Goal: Task Accomplishment & Management: Manage account settings

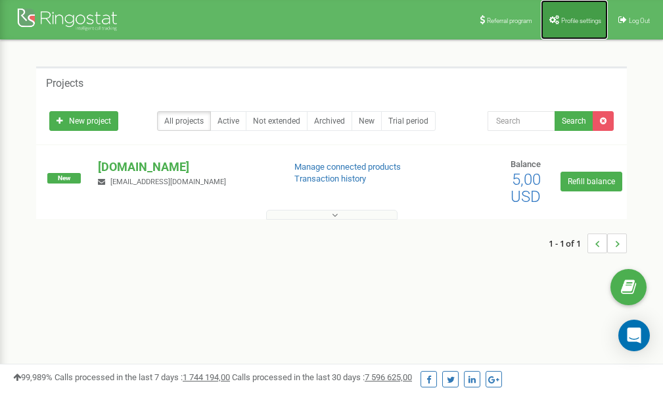
click at [579, 20] on span "Profile settings" at bounding box center [581, 20] width 40 height 7
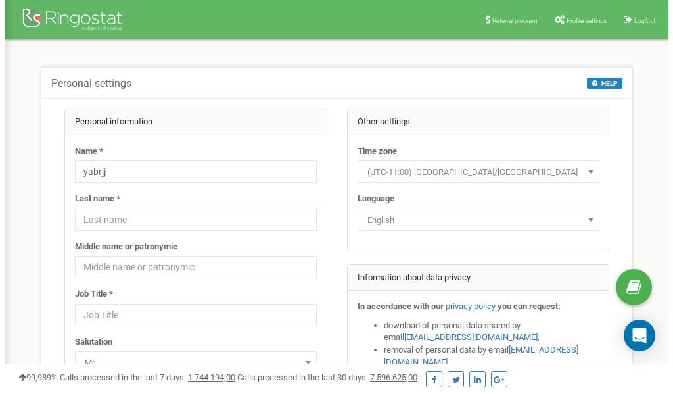
scroll to position [66, 0]
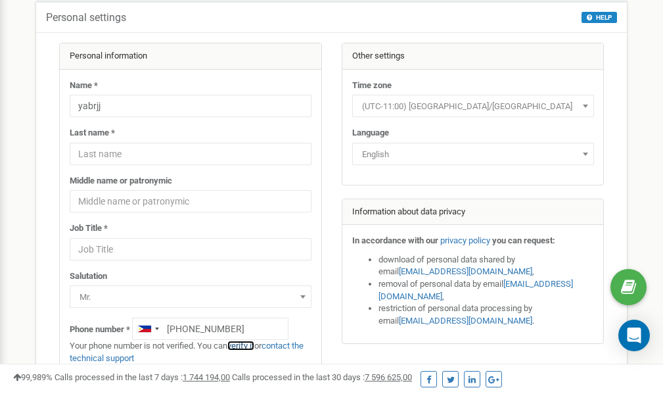
click at [245, 346] on link "verify it" at bounding box center [240, 345] width 27 height 10
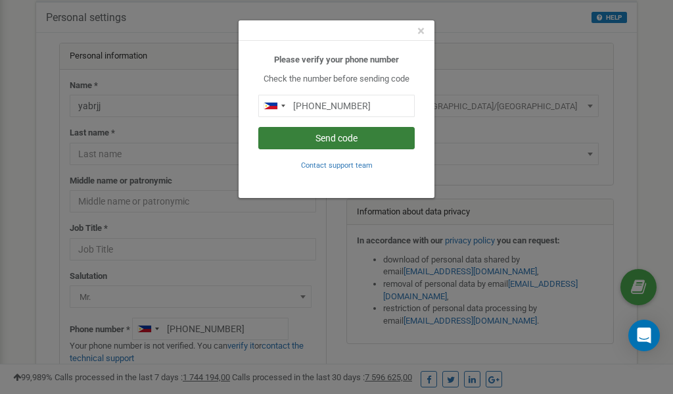
click at [327, 137] on button "Send code" at bounding box center [336, 138] width 156 height 22
